Goal: Information Seeking & Learning: Learn about a topic

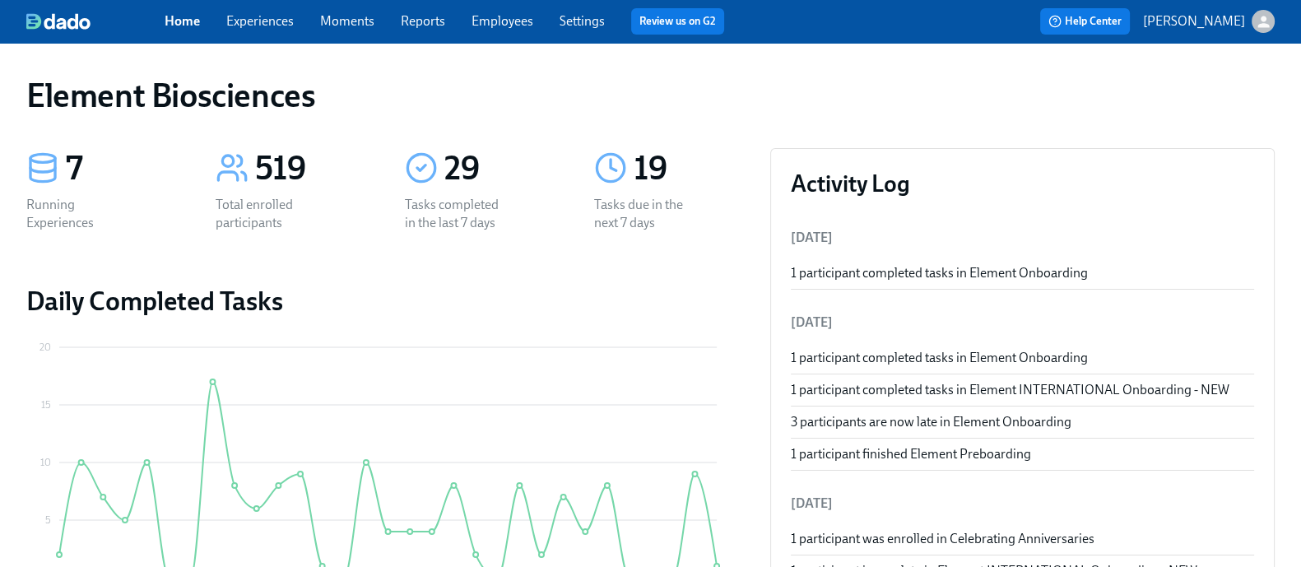
click at [294, 23] on link "Experiences" at bounding box center [259, 21] width 67 height 16
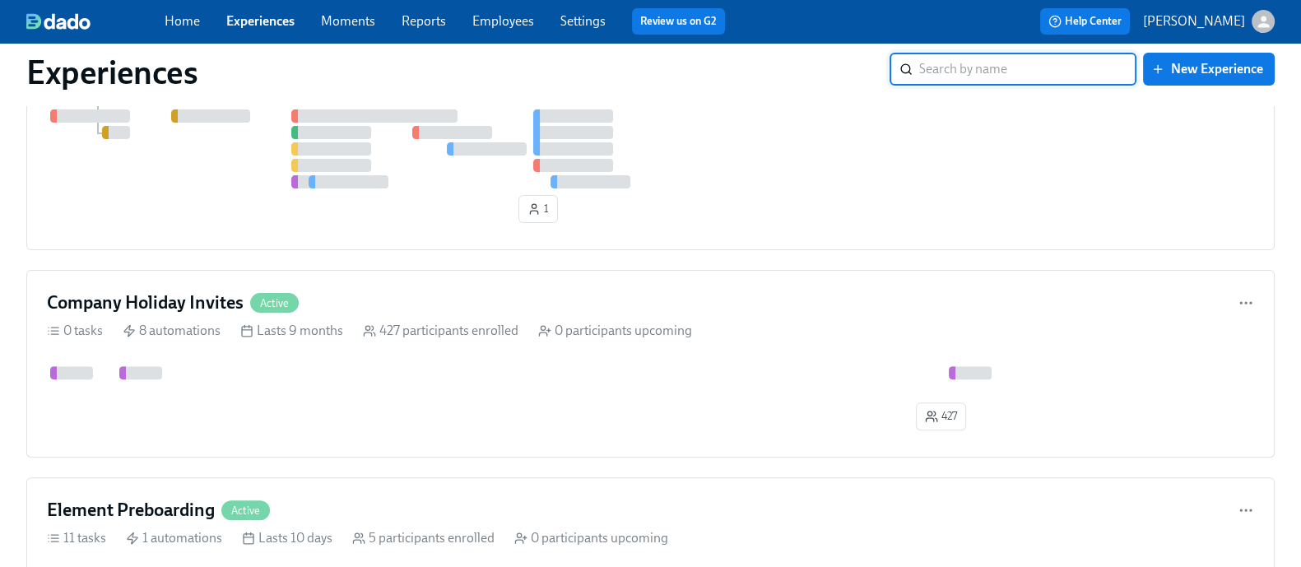
scroll to position [771, 0]
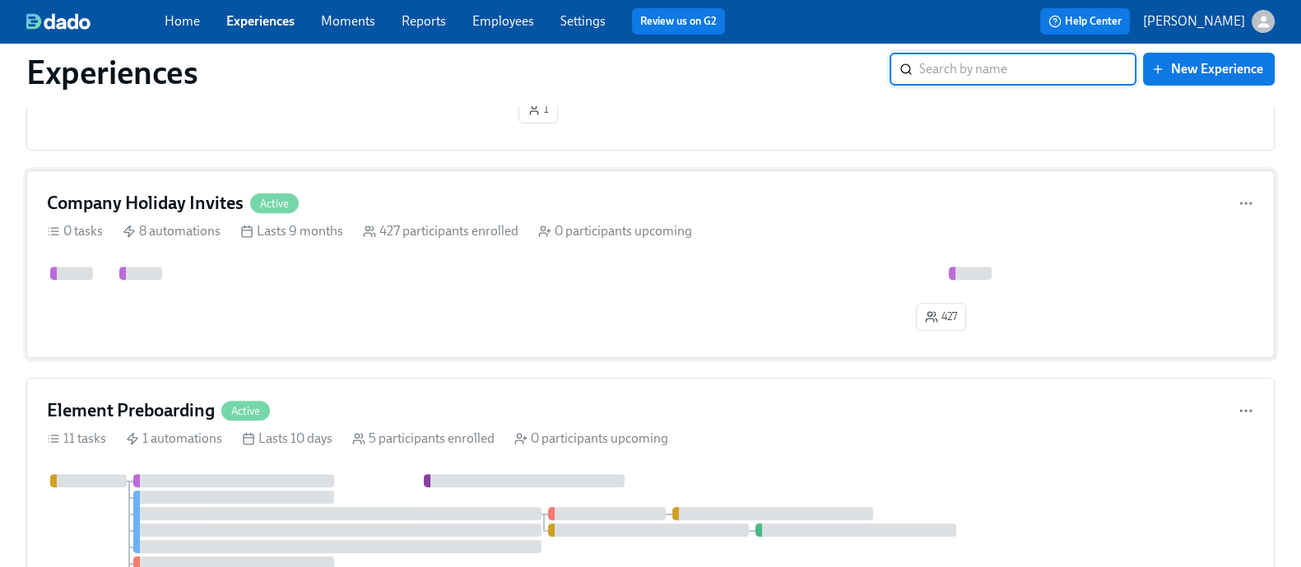
click at [365, 318] on div "427" at bounding box center [650, 302] width 1207 height 71
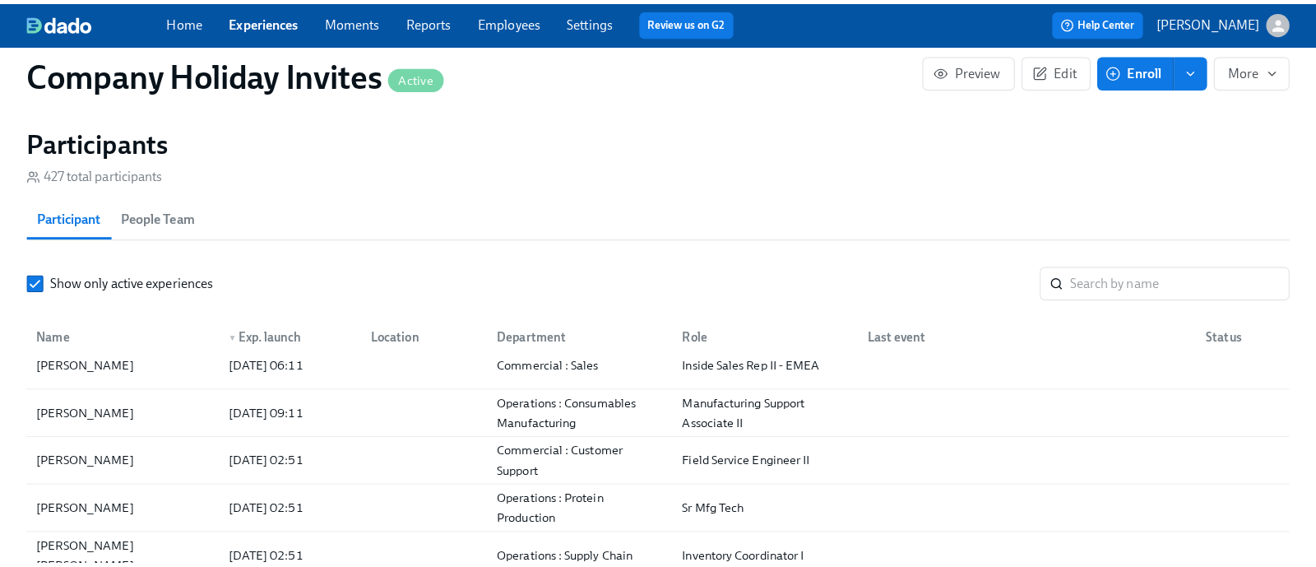
scroll to position [1343, 0]
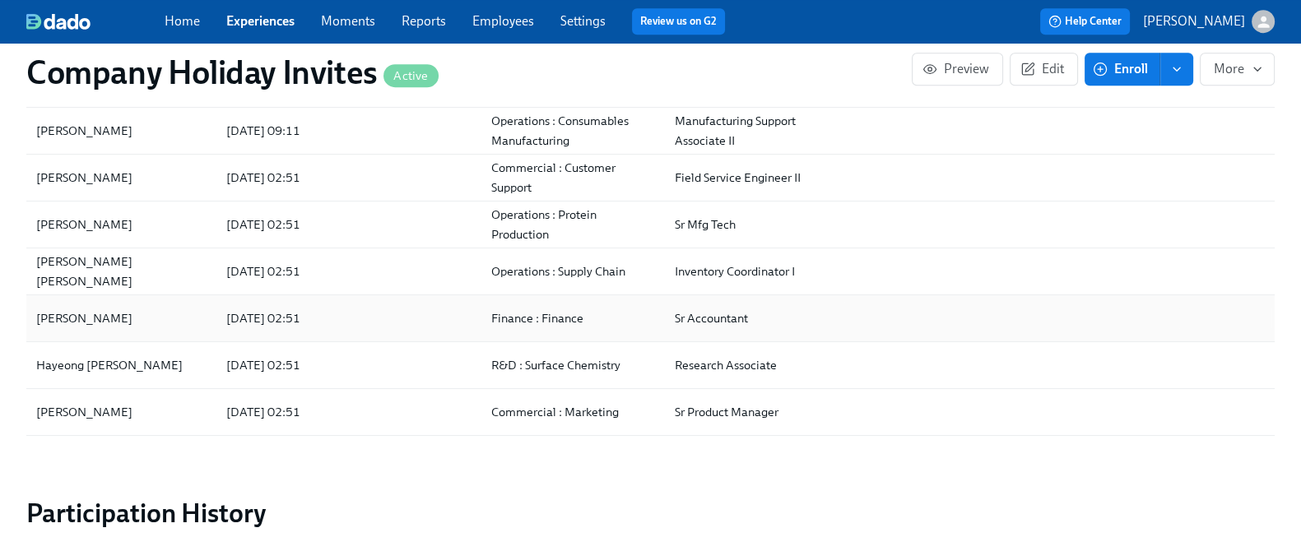
click at [138, 317] on div "[PERSON_NAME]" at bounding box center [121, 318] width 183 height 33
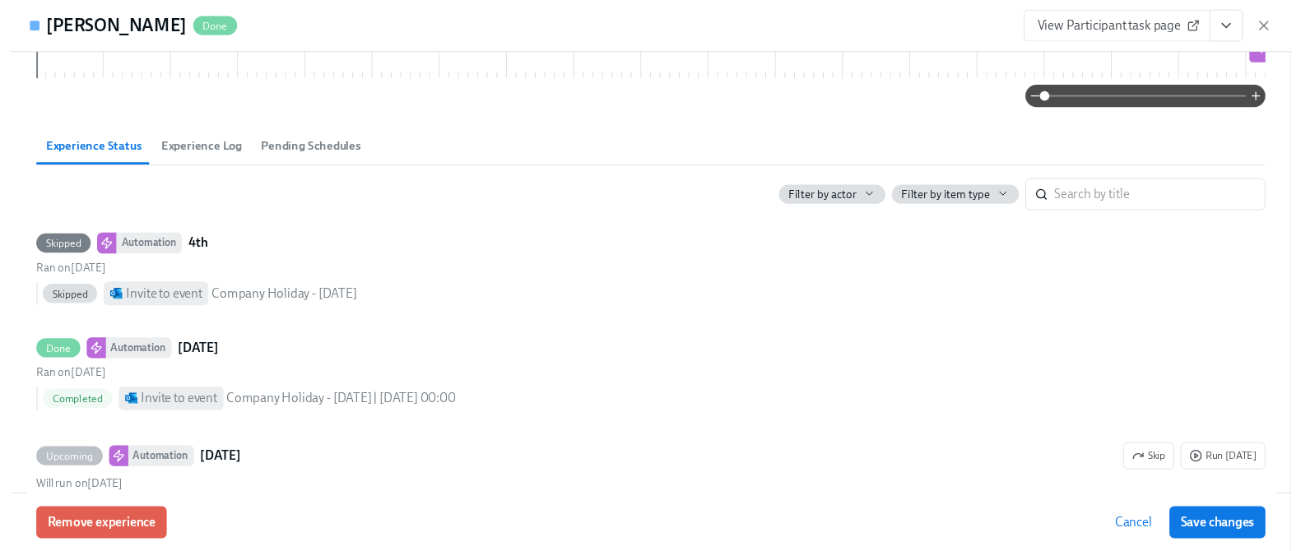
scroll to position [290, 0]
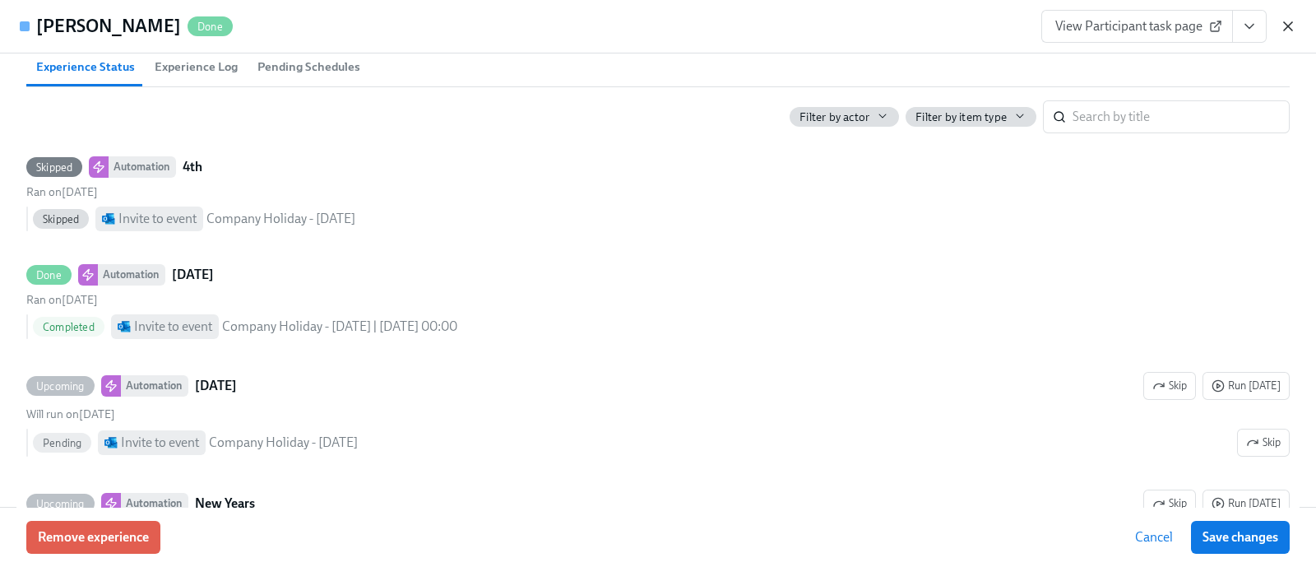
click at [1283, 29] on icon "button" at bounding box center [1288, 26] width 16 height 16
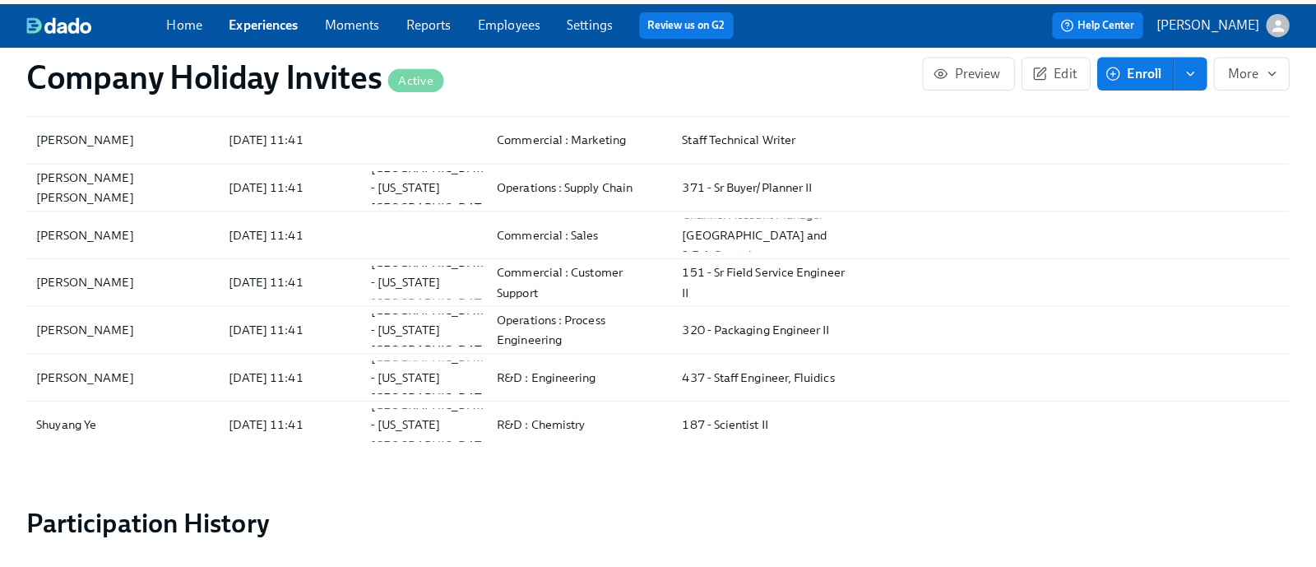
scroll to position [1096, 0]
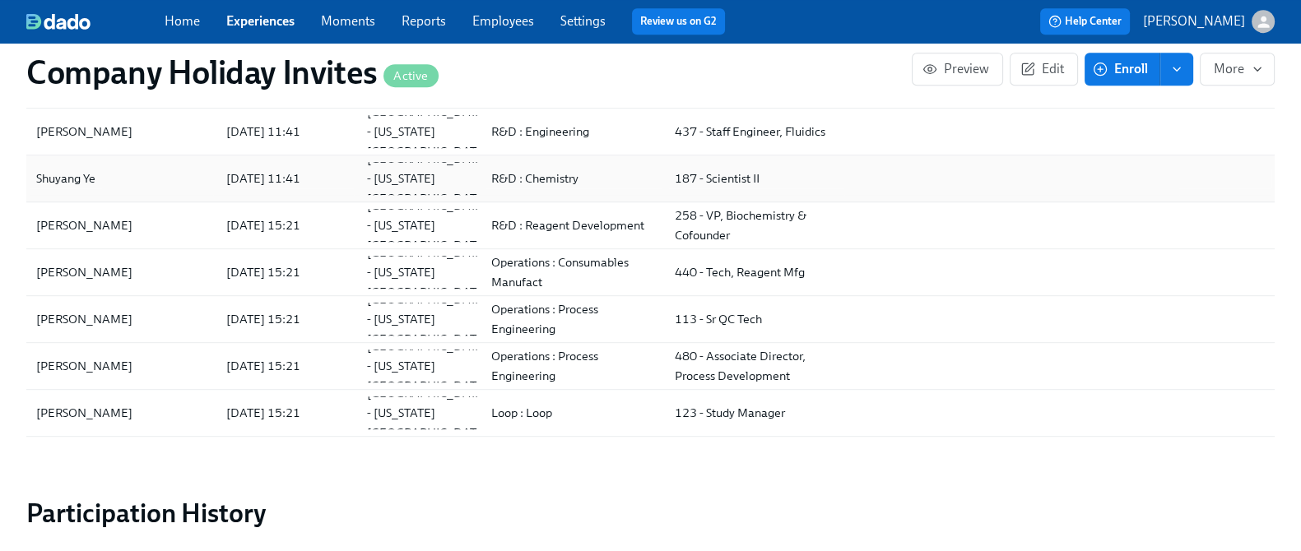
click at [178, 191] on div "Shuyang Ye" at bounding box center [121, 178] width 183 height 33
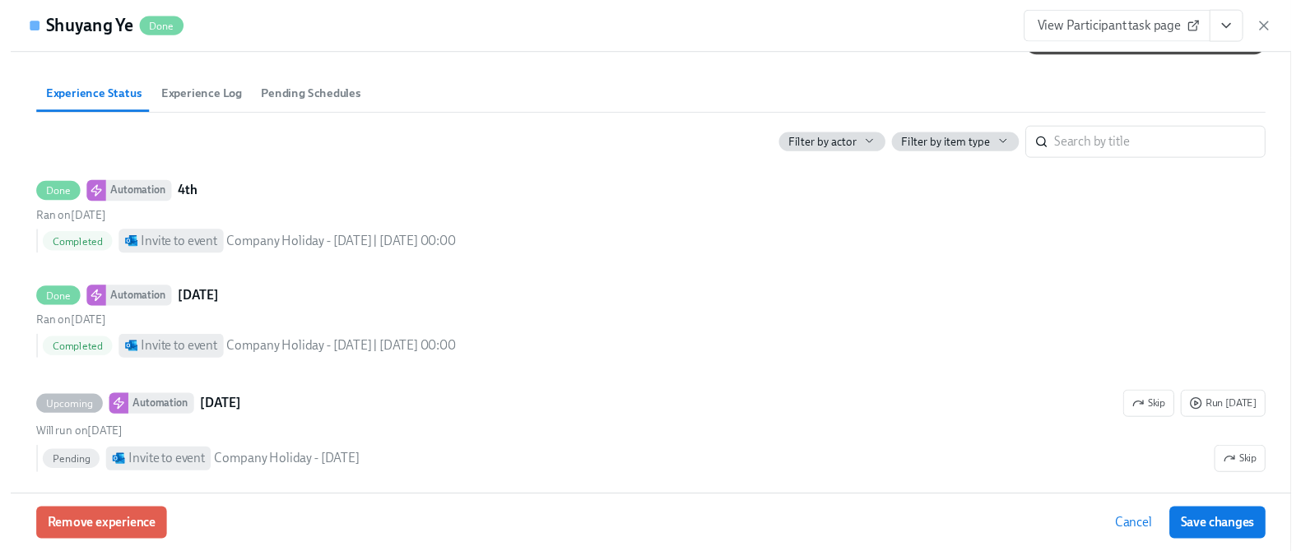
scroll to position [299, 0]
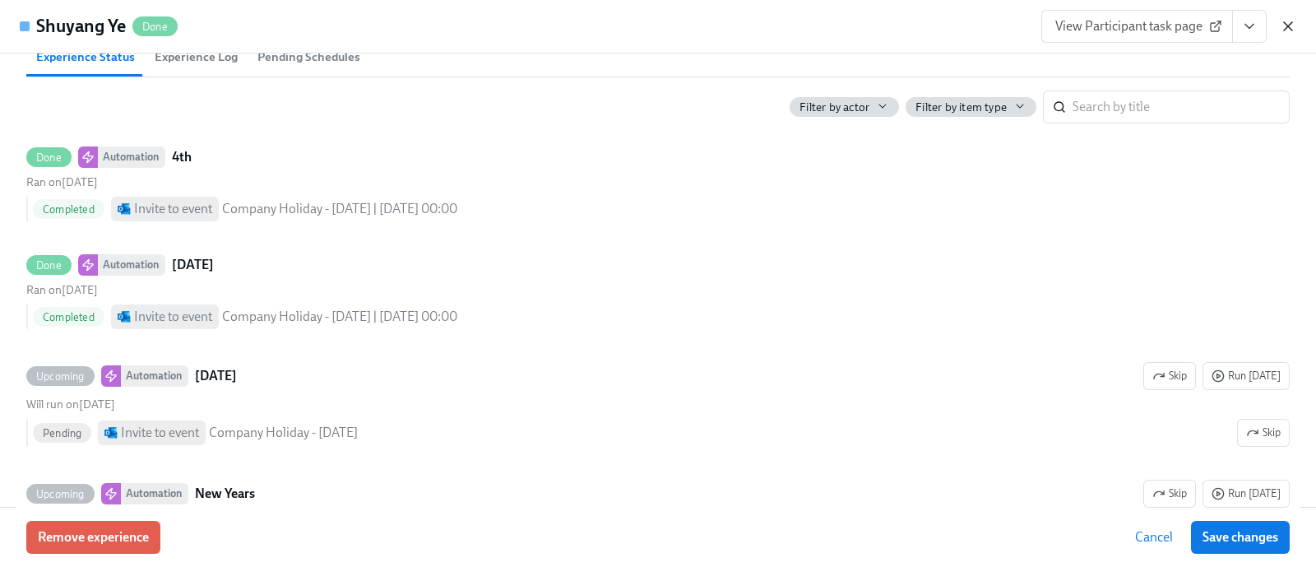
click at [1290, 26] on icon "button" at bounding box center [1288, 26] width 16 height 16
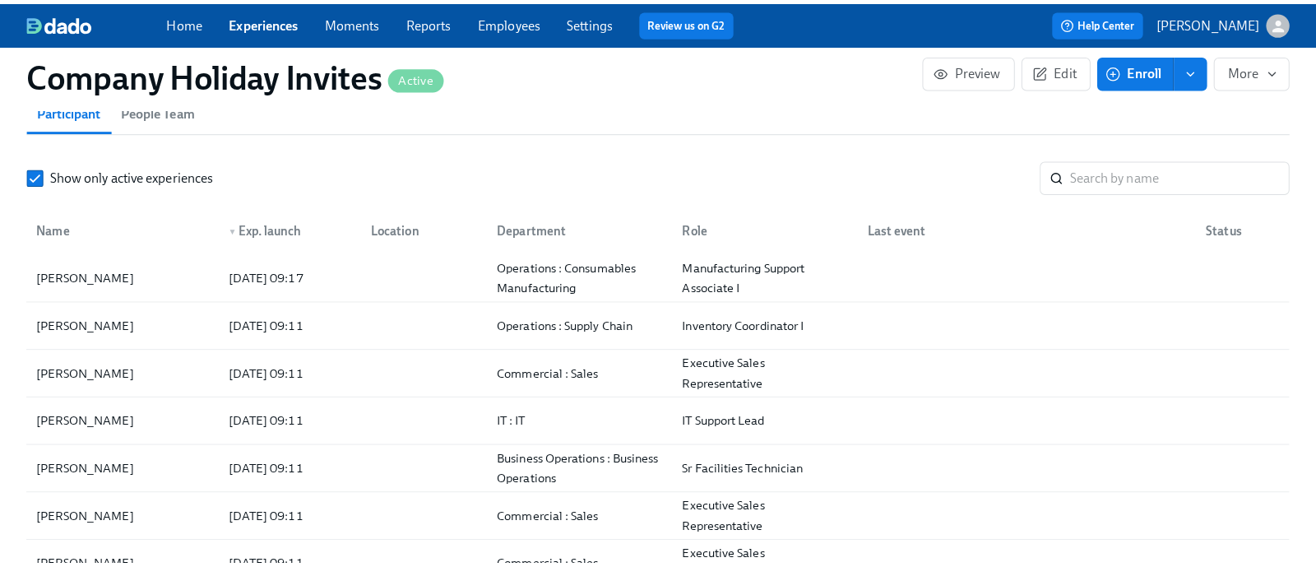
scroll to position [1172, 0]
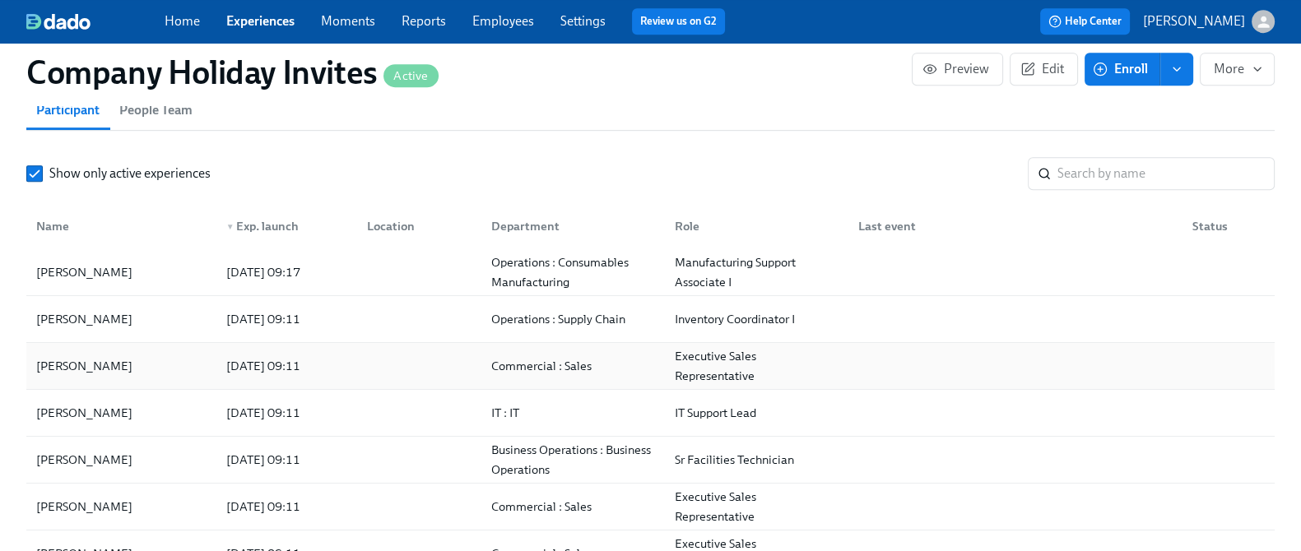
click at [183, 355] on div "[PERSON_NAME]" at bounding box center [121, 366] width 183 height 33
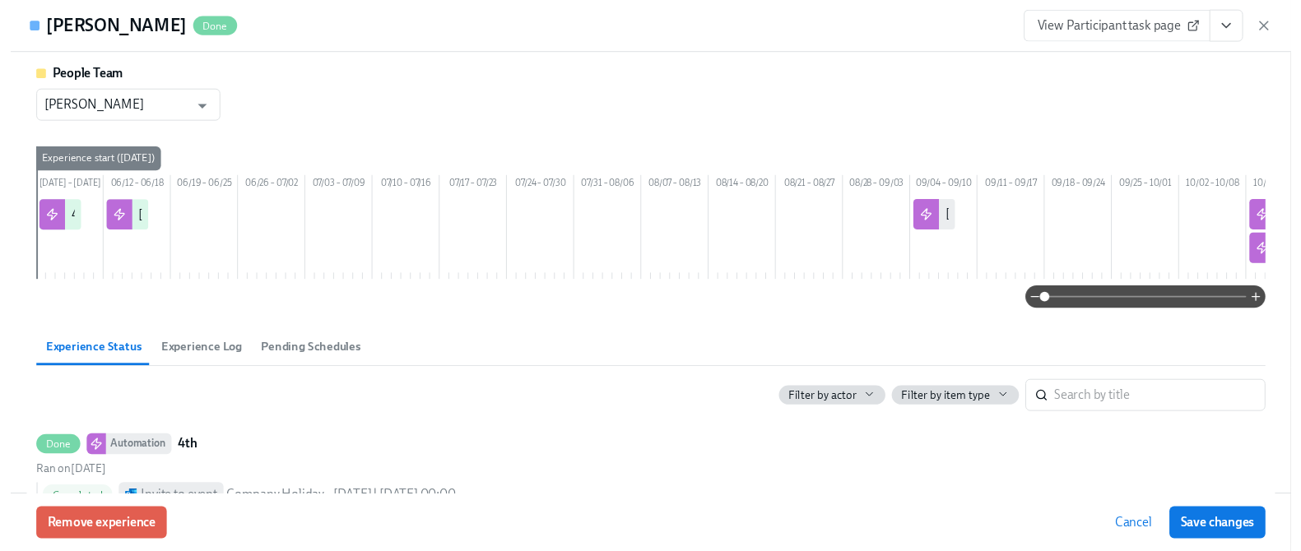
scroll to position [361, 0]
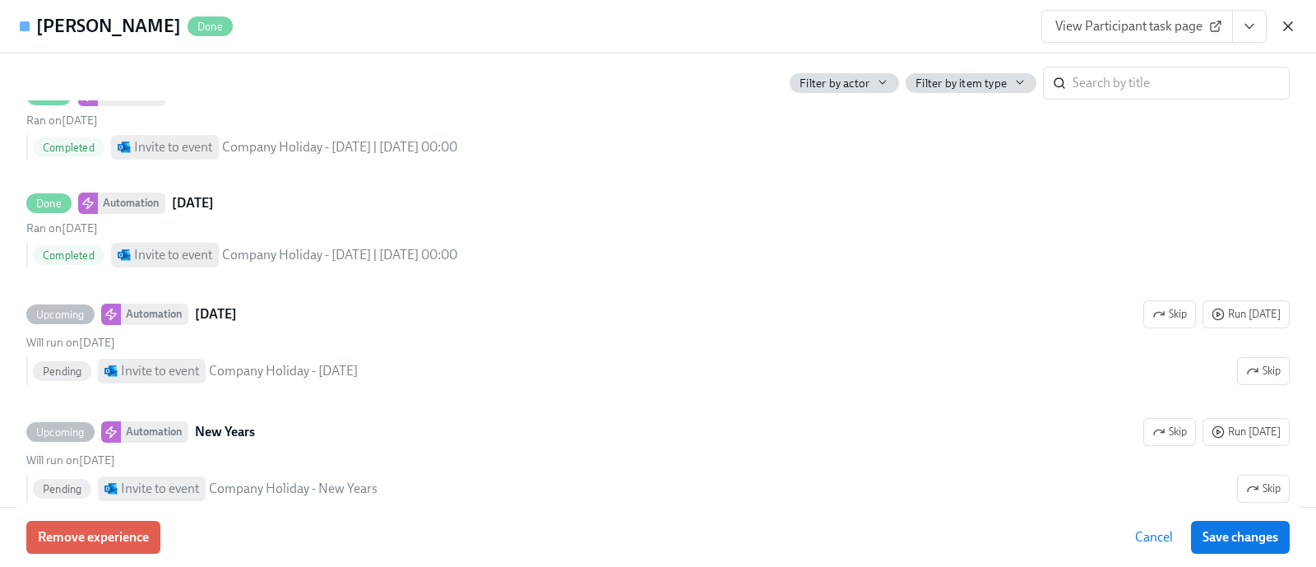
click at [1290, 19] on icon "button" at bounding box center [1288, 26] width 16 height 16
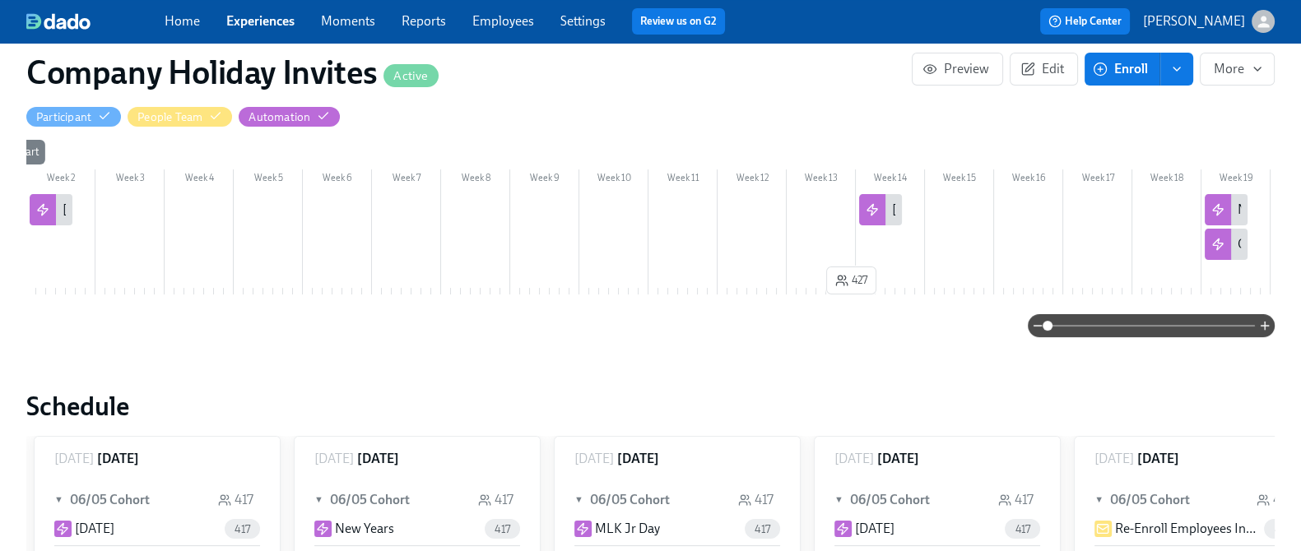
scroll to position [211, 0]
